Goal: Task Accomplishment & Management: Manage account settings

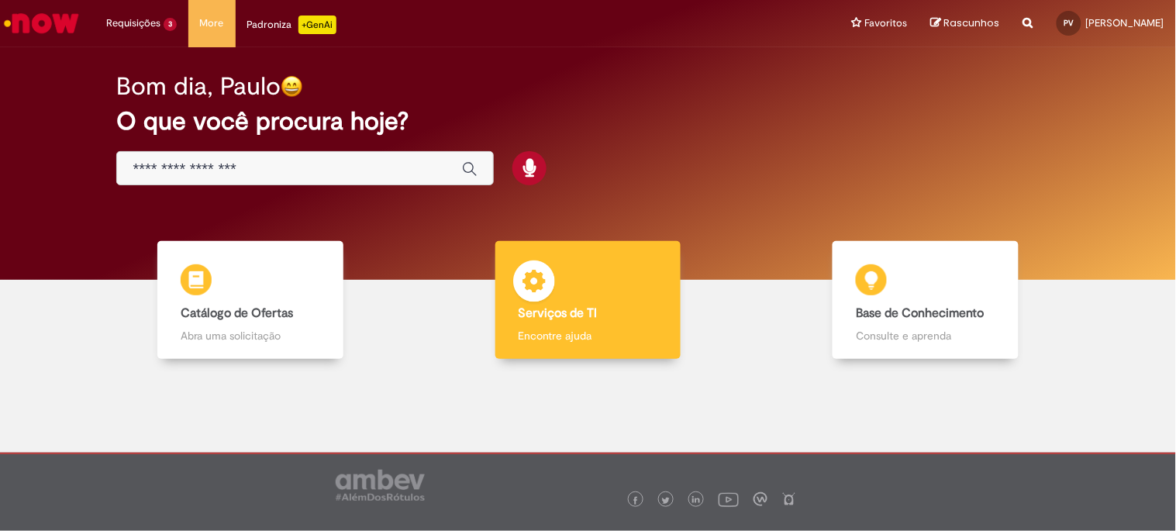
click at [539, 305] on img at bounding box center [534, 284] width 47 height 47
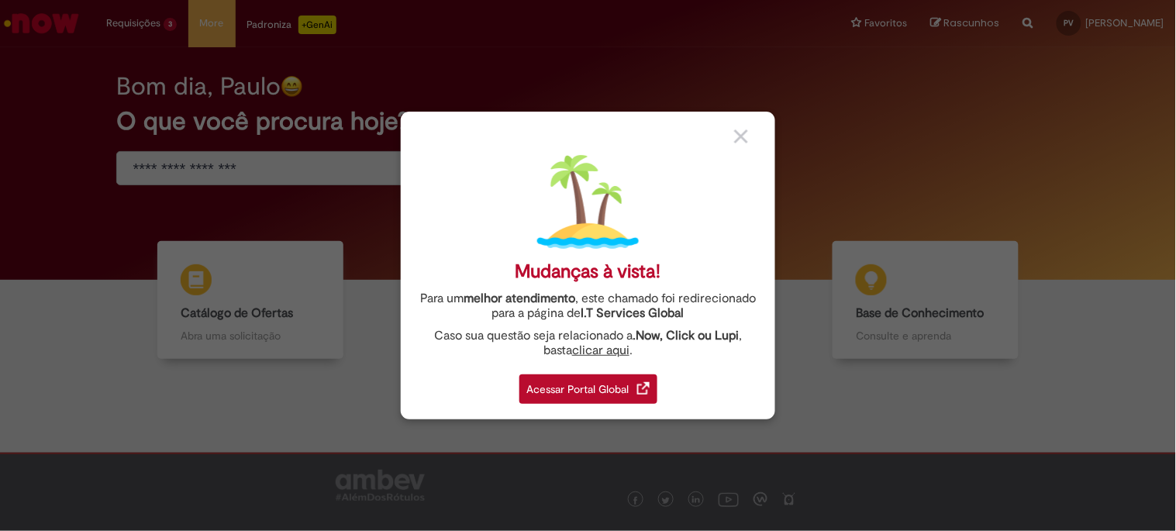
click at [615, 391] on div "Acessar Portal Global" at bounding box center [588, 389] width 138 height 29
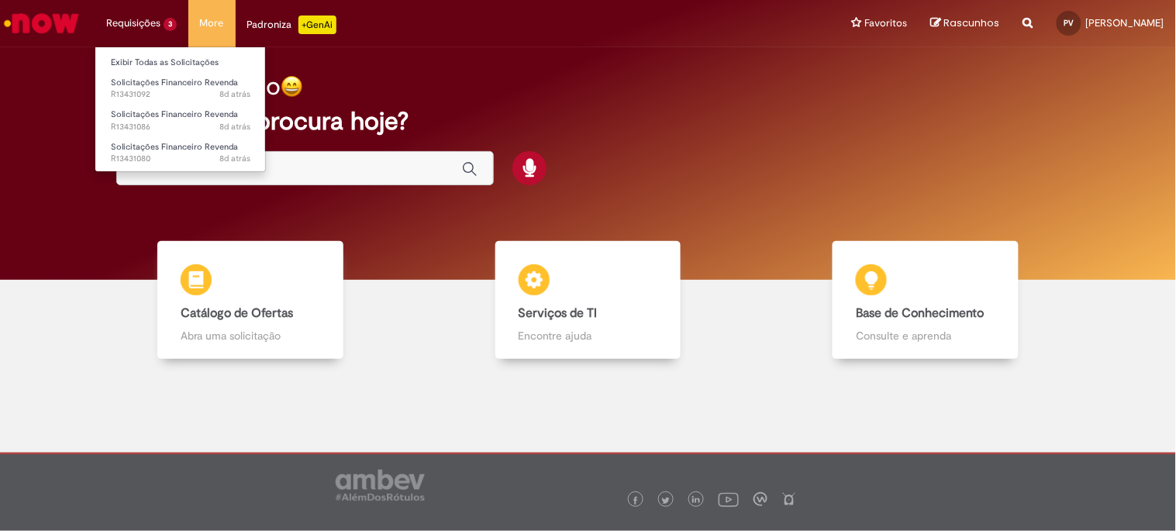
click at [151, 16] on li "Requisições 3 Exibir Todas as Solicitações Solicitações Financeiro Revenda 8d a…" at bounding box center [142, 23] width 94 height 47
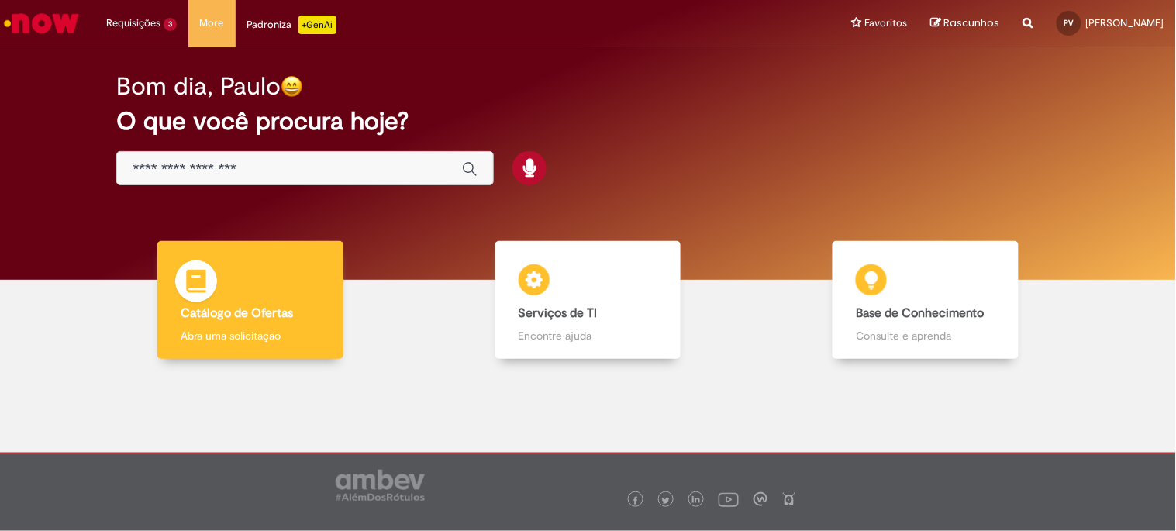
click at [212, 300] on img at bounding box center [196, 284] width 47 height 47
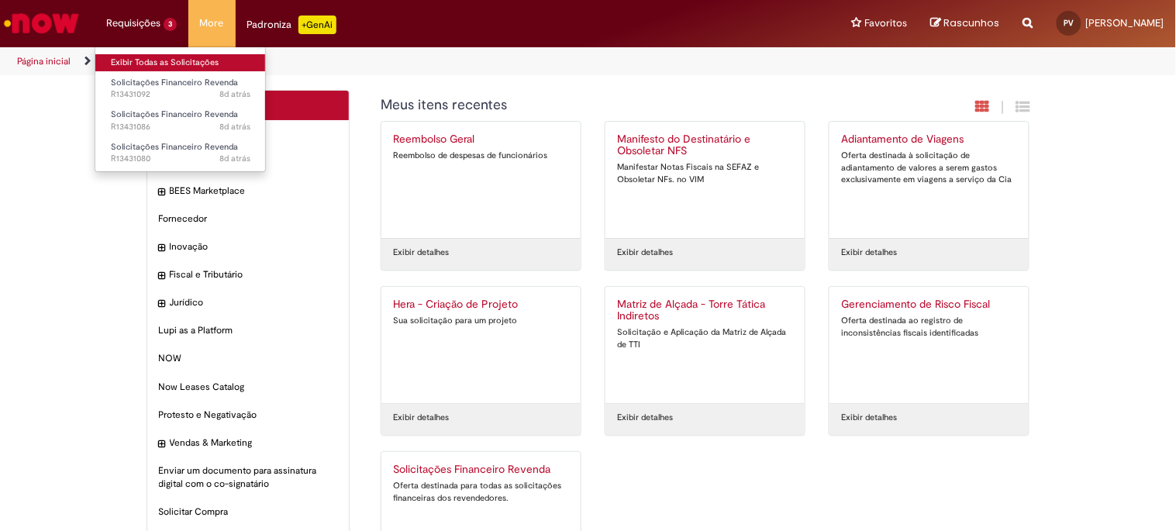
scroll to position [1, 0]
click at [169, 60] on link "Exibir Todas as Solicitações" at bounding box center [180, 62] width 171 height 17
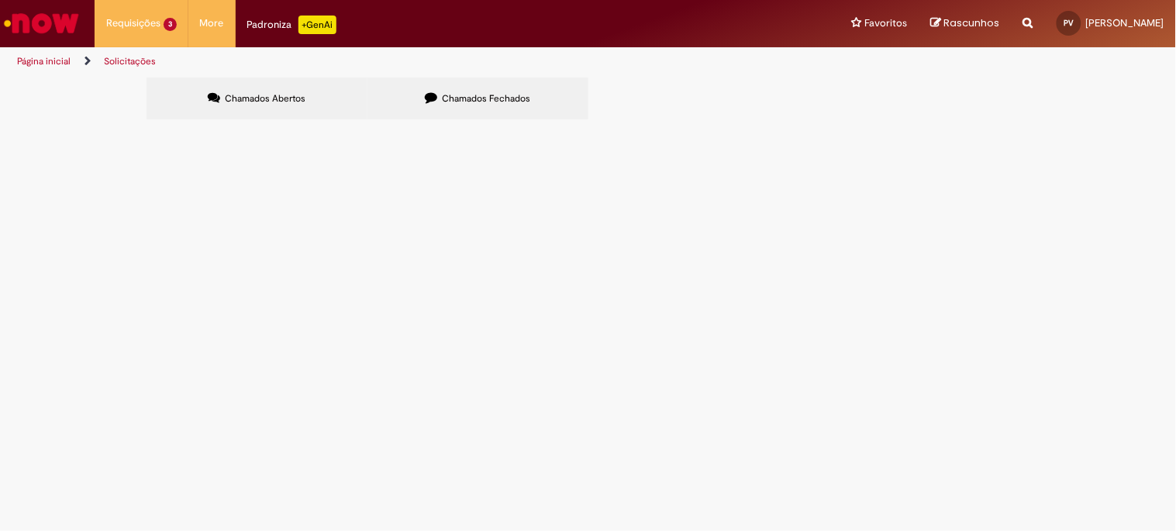
click at [0, 0] on span "Solicitações Financeiro Revenda" at bounding box center [0, 0] width 0 height 0
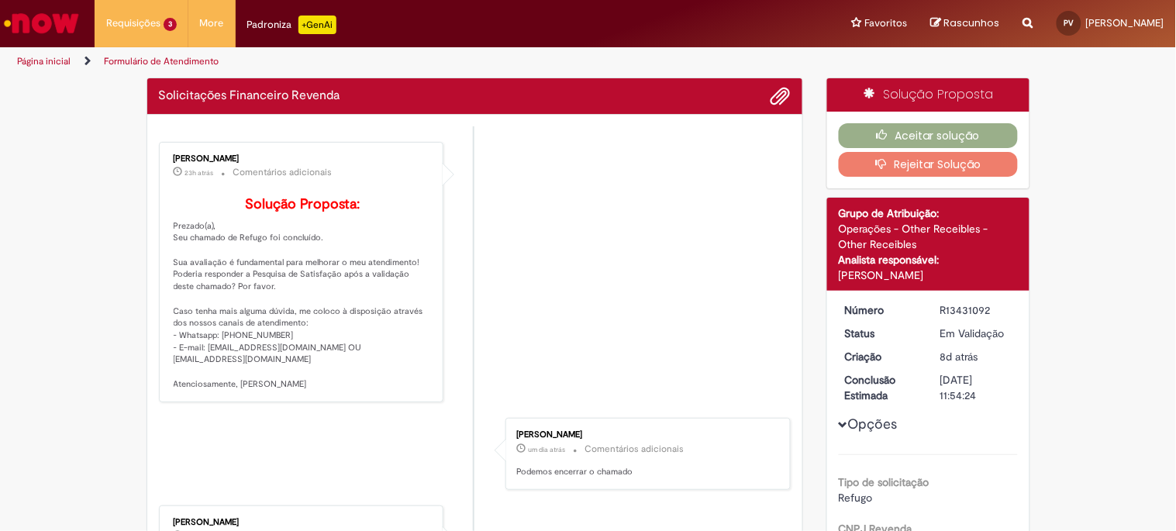
click at [695, 223] on li "[PERSON_NAME] 23h atrás 23 horas atrás Comentários adicionais Solução Proposta:…" at bounding box center [475, 272] width 633 height 261
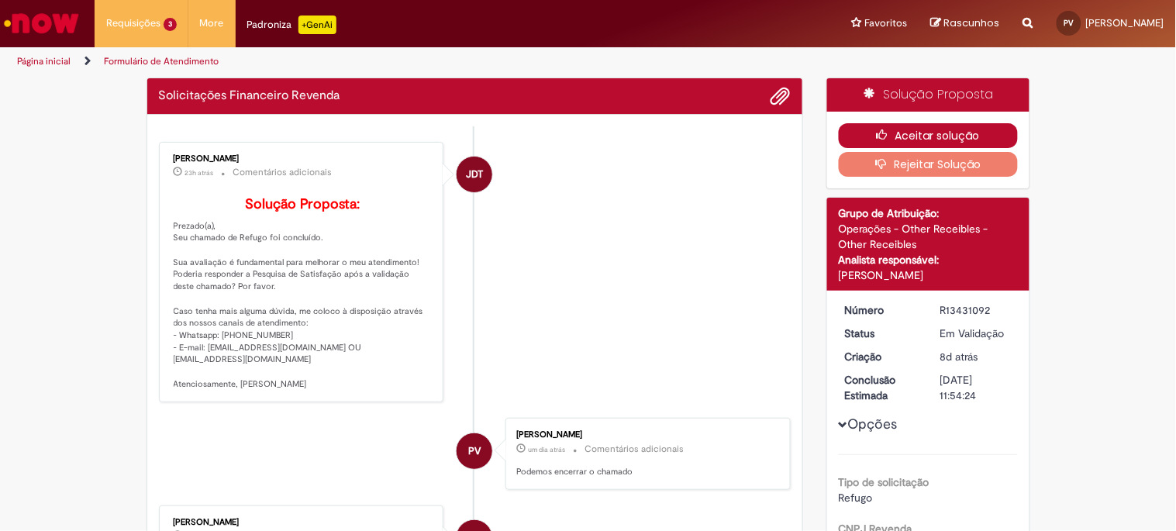
click at [934, 129] on button "Aceitar solução" at bounding box center [928, 135] width 179 height 25
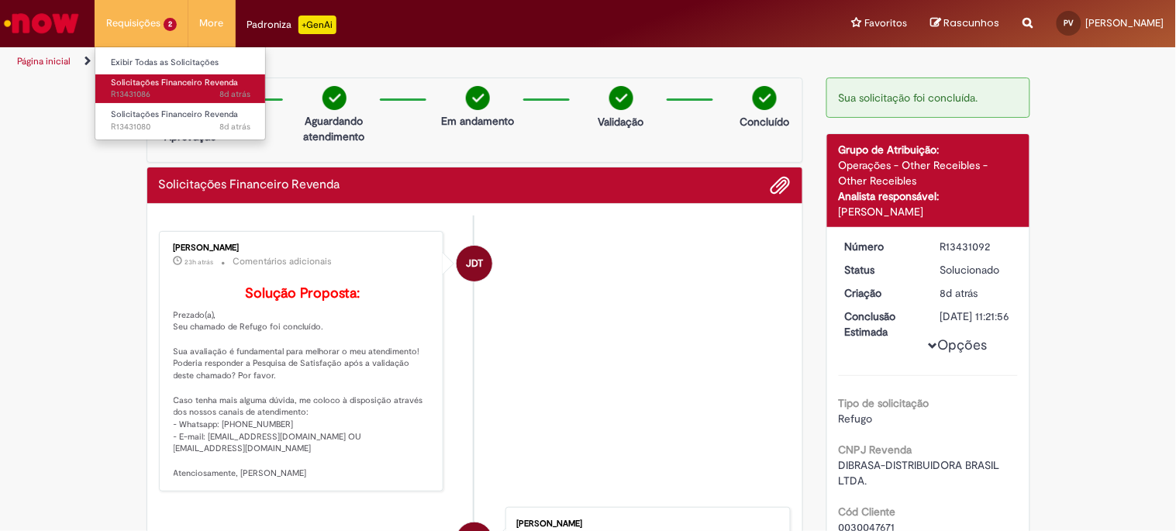
click at [177, 85] on span "Solicitações Financeiro Revenda" at bounding box center [174, 83] width 127 height 12
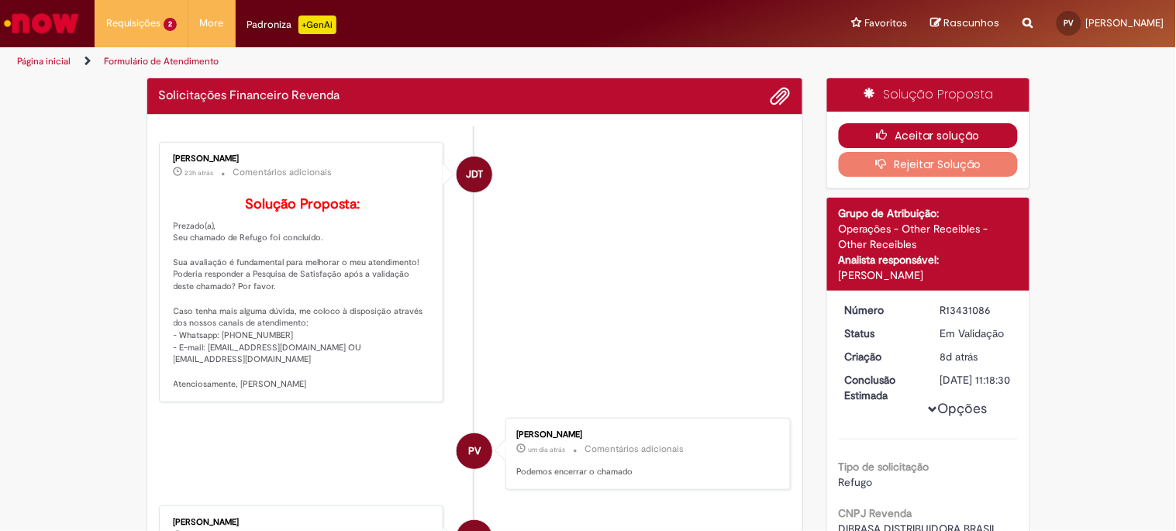
click at [877, 137] on icon "button" at bounding box center [886, 134] width 19 height 11
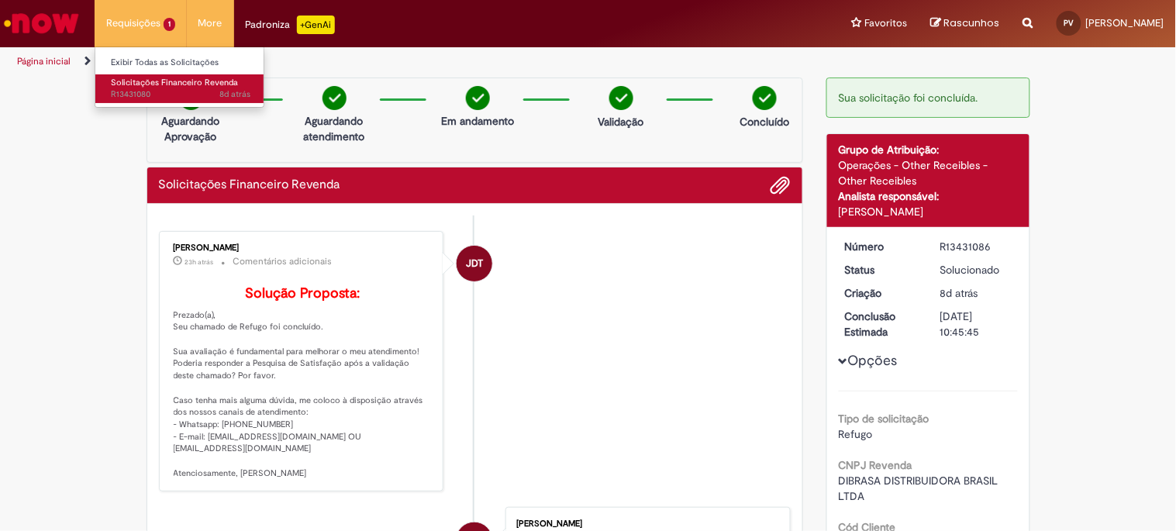
click at [148, 90] on span "8d atrás 8 dias atrás R13431080" at bounding box center [181, 94] width 140 height 12
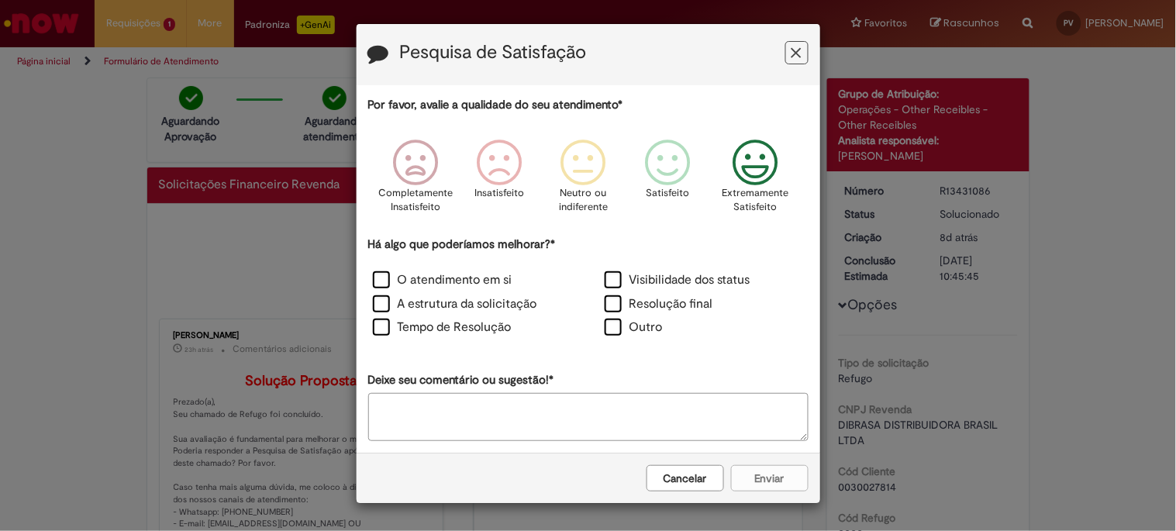
click at [789, 163] on div "Extremamente Satisfeito" at bounding box center [756, 181] width 88 height 106
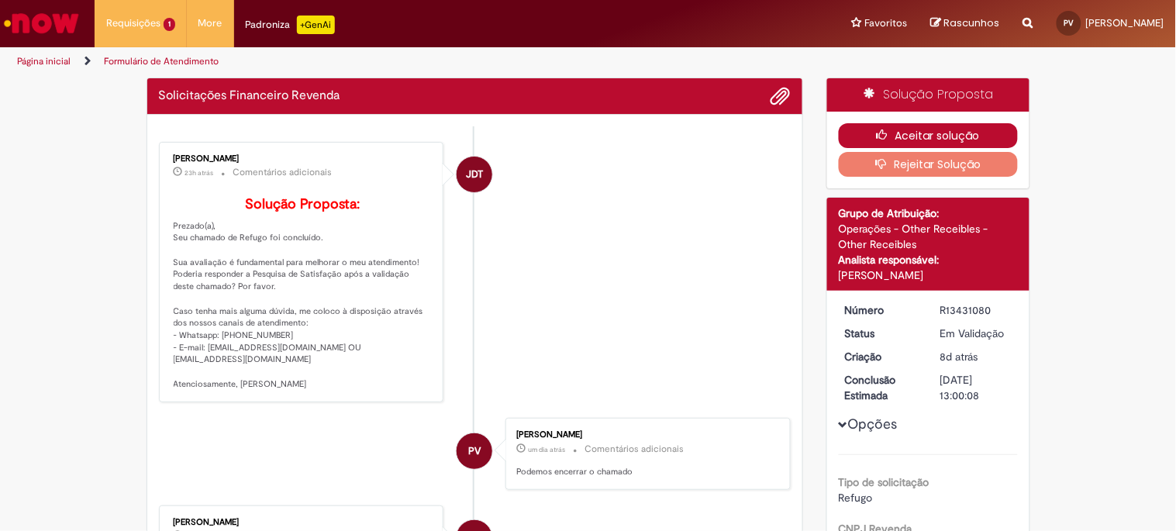
click at [877, 132] on icon "button" at bounding box center [886, 134] width 19 height 11
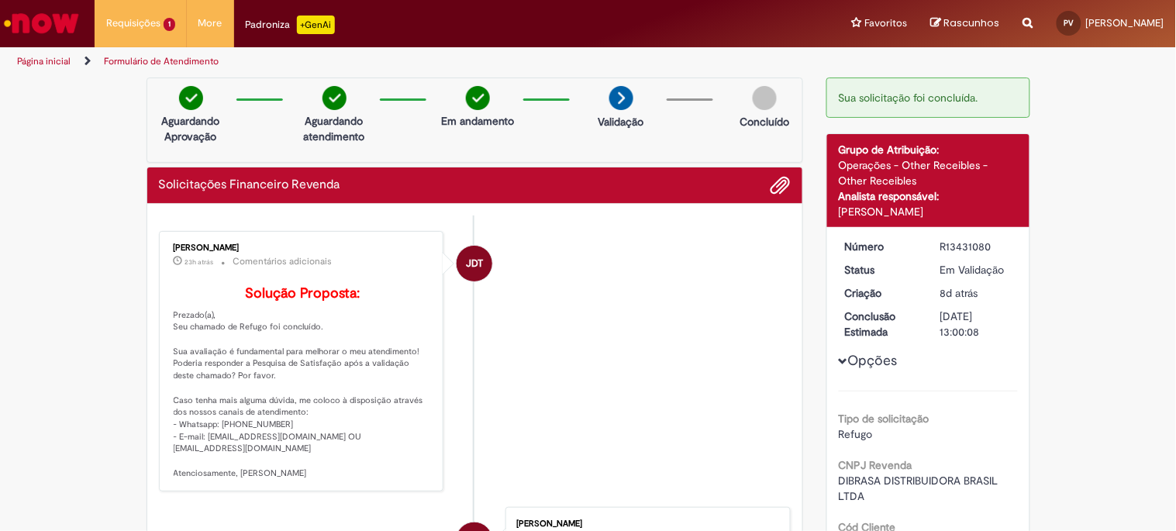
click at [67, 22] on img "Ir para a Homepage" at bounding box center [42, 23] width 80 height 31
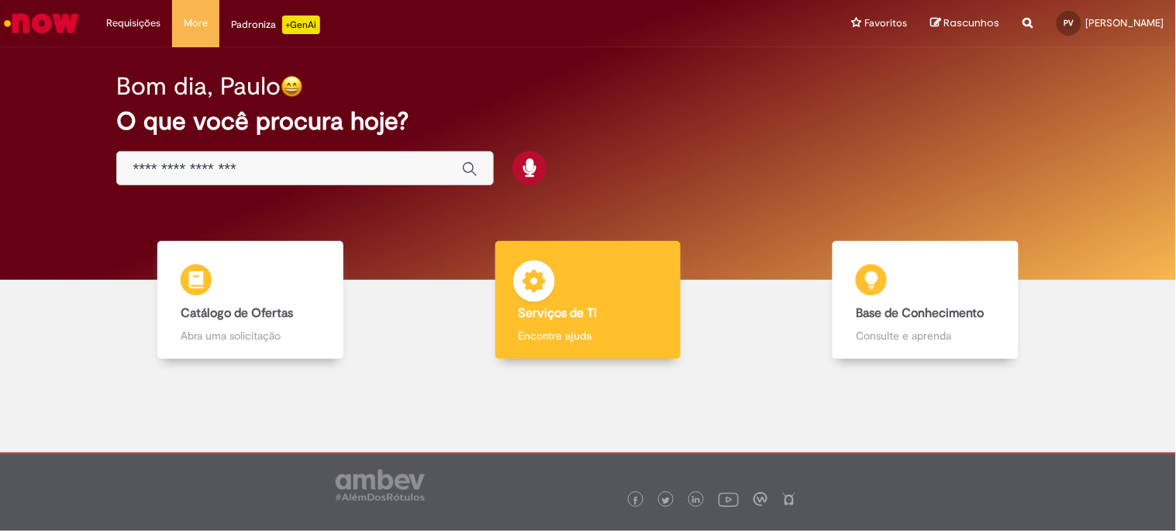
click at [557, 337] on p "Encontre ajuda" at bounding box center [589, 336] width 140 height 16
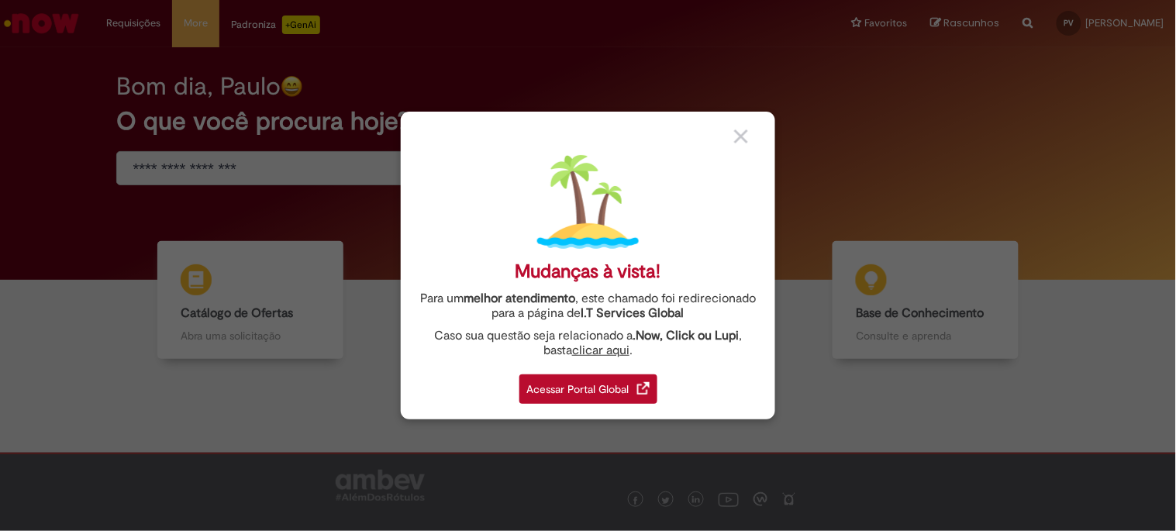
click at [599, 339] on link "clicar aqui" at bounding box center [600, 346] width 57 height 24
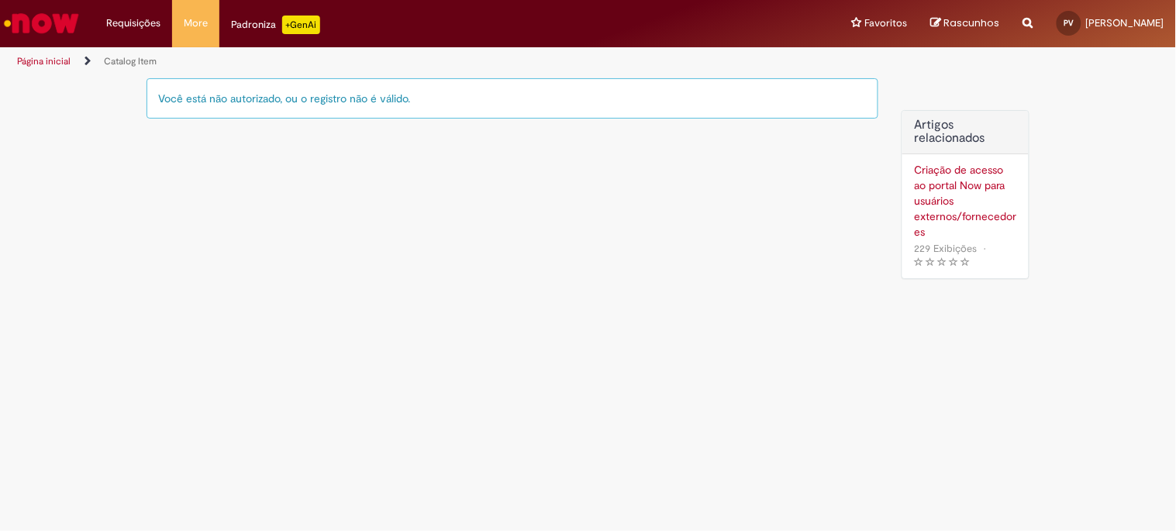
click at [67, 11] on img "Ir para a Homepage" at bounding box center [42, 23] width 80 height 31
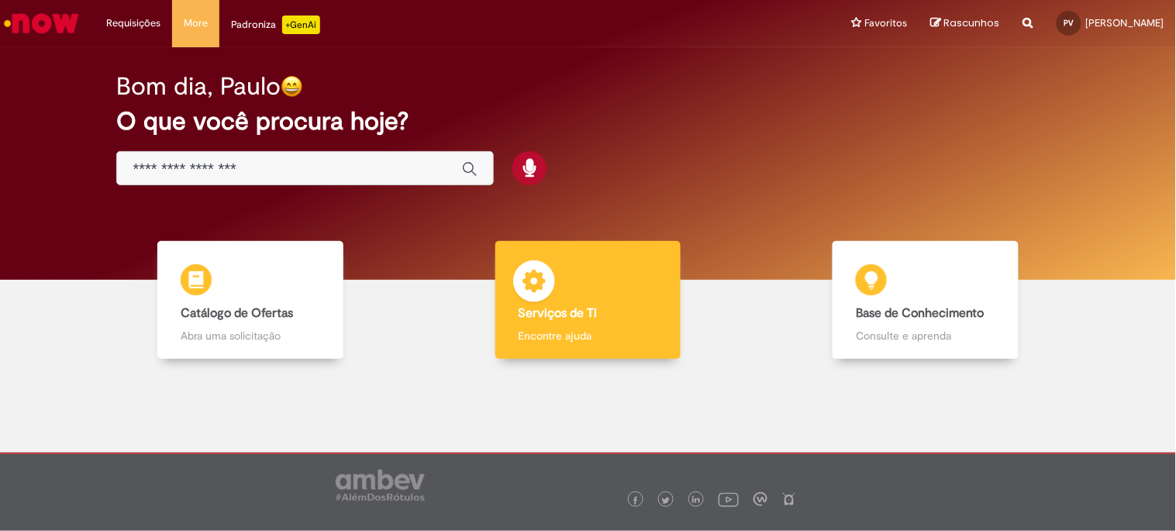
click at [539, 302] on img at bounding box center [534, 284] width 47 height 47
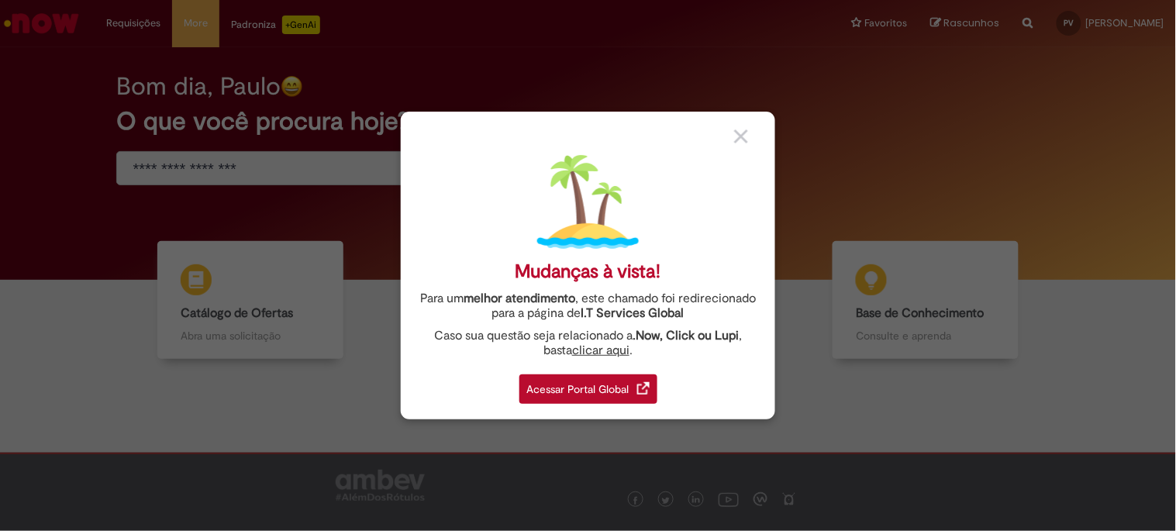
click at [595, 392] on div "Acessar Portal Global" at bounding box center [588, 389] width 138 height 29
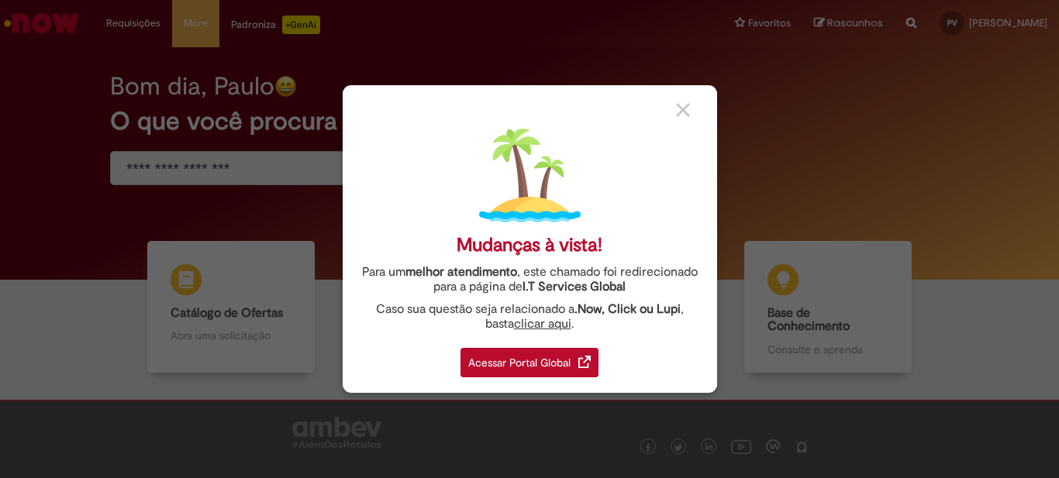
click at [558, 359] on div "Acessar Portal Global" at bounding box center [530, 362] width 138 height 29
